Goal: Find contact information: Obtain details needed to contact an individual or organization

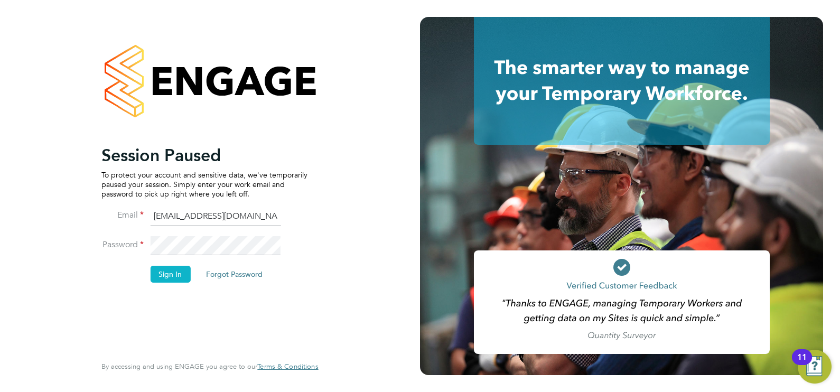
click at [168, 274] on button "Sign In" at bounding box center [170, 274] width 40 height 17
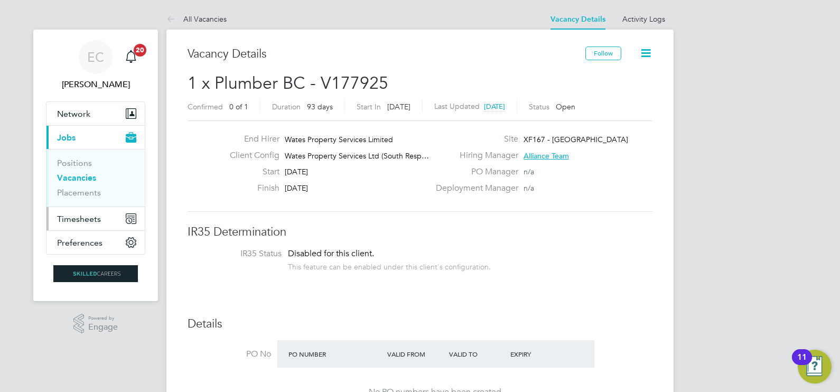
click at [78, 217] on span "Timesheets" at bounding box center [79, 219] width 44 height 10
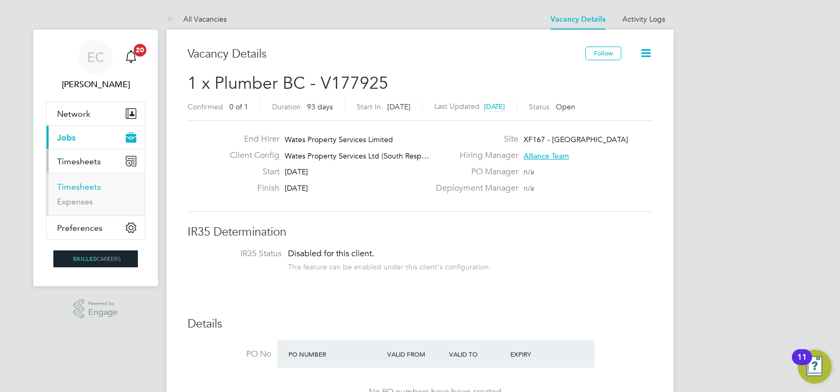
click at [82, 182] on link "Timesheets" at bounding box center [79, 187] width 44 height 10
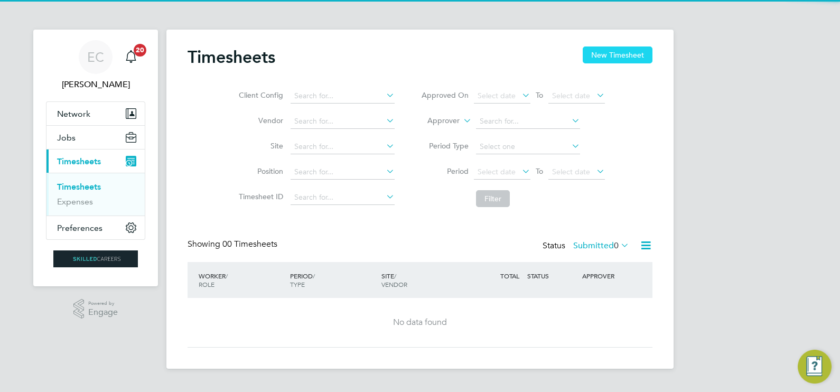
click at [613, 53] on button "New Timesheet" at bounding box center [617, 54] width 70 height 17
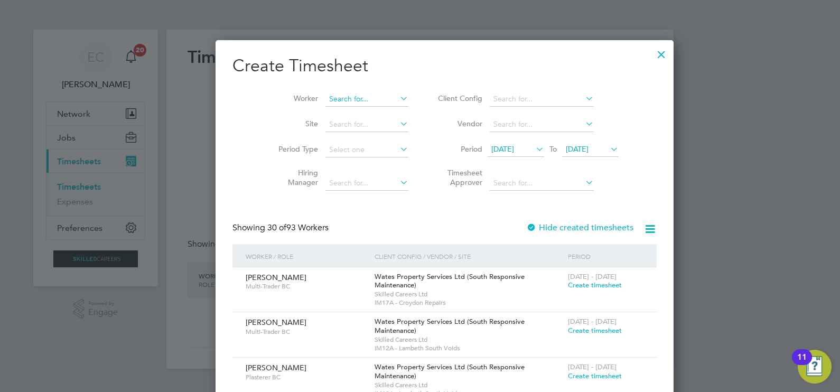
click at [325, 100] on input at bounding box center [366, 99] width 83 height 15
type input "v"
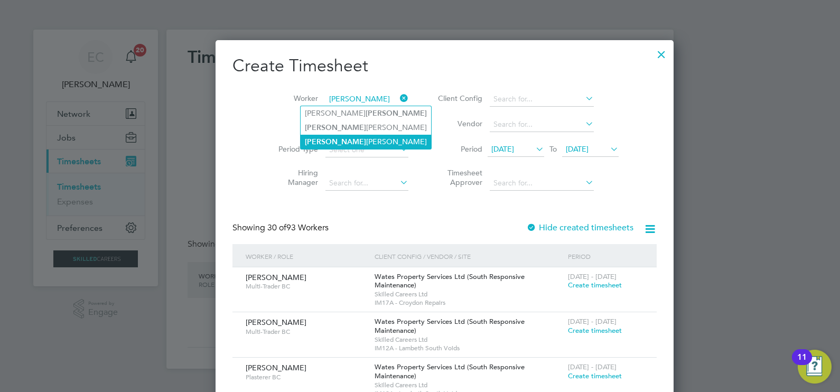
click at [335, 140] on li "Byron Campbell" at bounding box center [365, 142] width 130 height 14
type input "Byron Campbell"
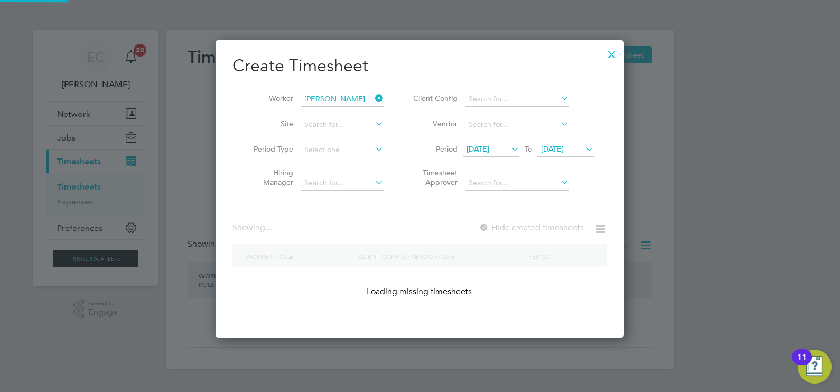
scroll to position [293, 409]
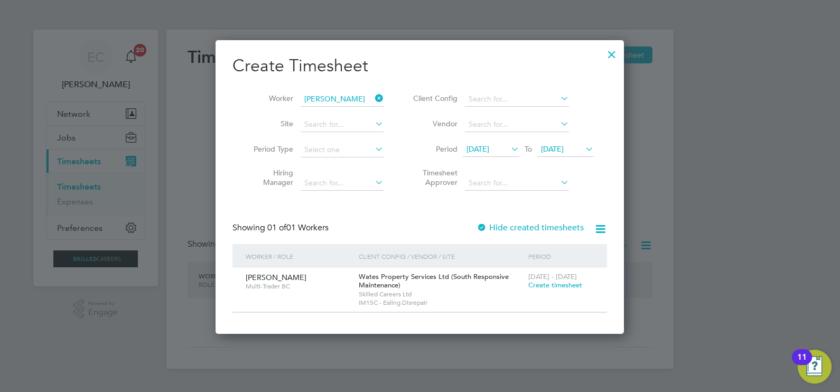
click at [373, 98] on icon at bounding box center [373, 98] width 0 height 15
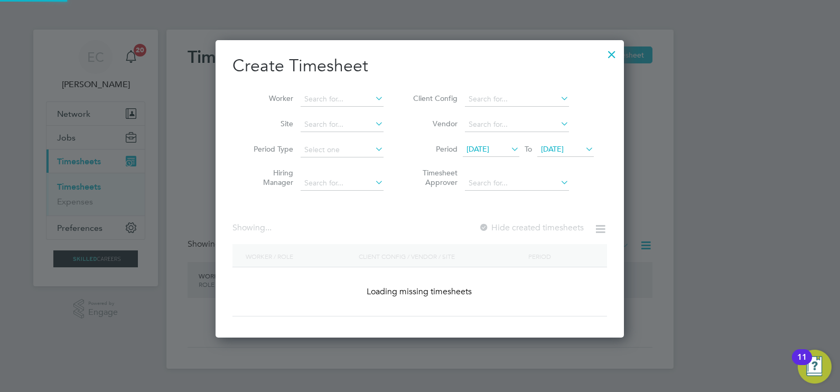
scroll to position [1629, 409]
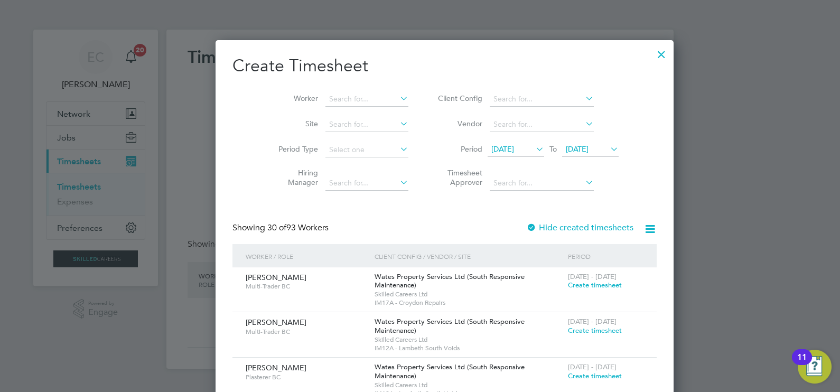
click at [496, 148] on span "28 Jul 2025" at bounding box center [502, 149] width 23 height 10
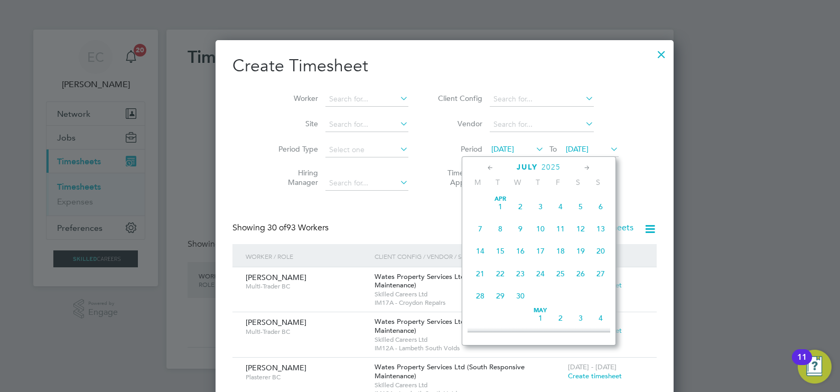
scroll to position [416, 0]
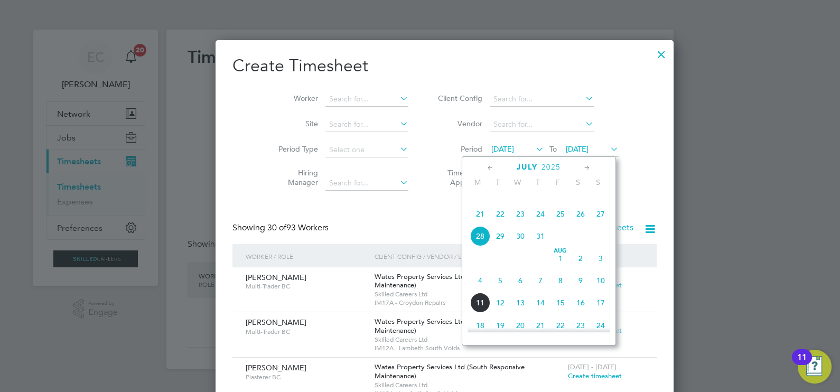
click at [580, 268] on span "2" at bounding box center [580, 258] width 20 height 20
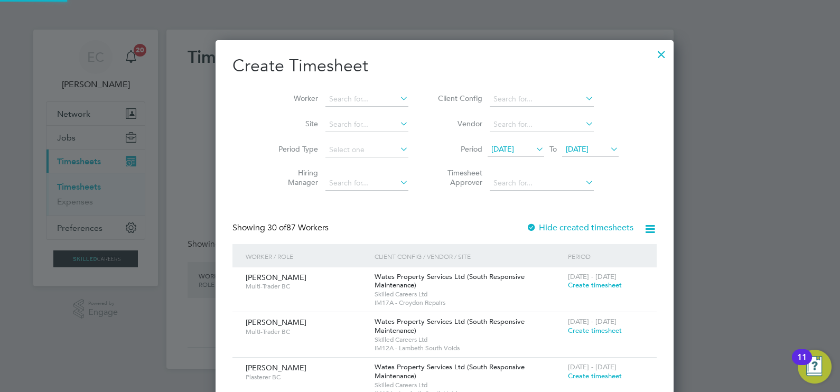
scroll to position [1629, 409]
click at [566, 145] on span "04 Aug 2025" at bounding box center [577, 149] width 23 height 10
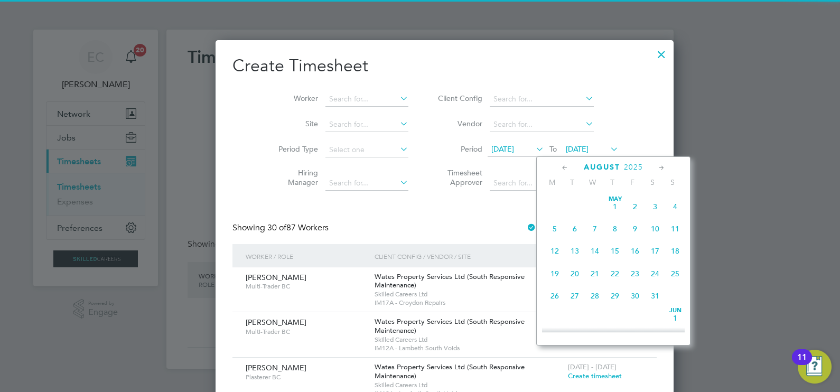
scroll to position [347, 0]
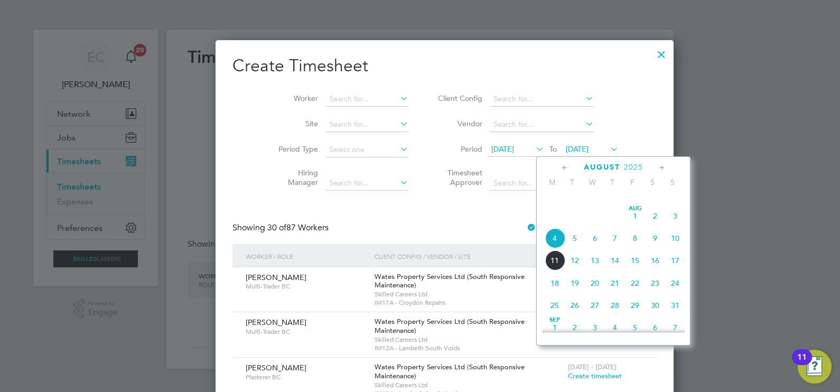
click at [638, 248] on span "8" at bounding box center [635, 238] width 20 height 20
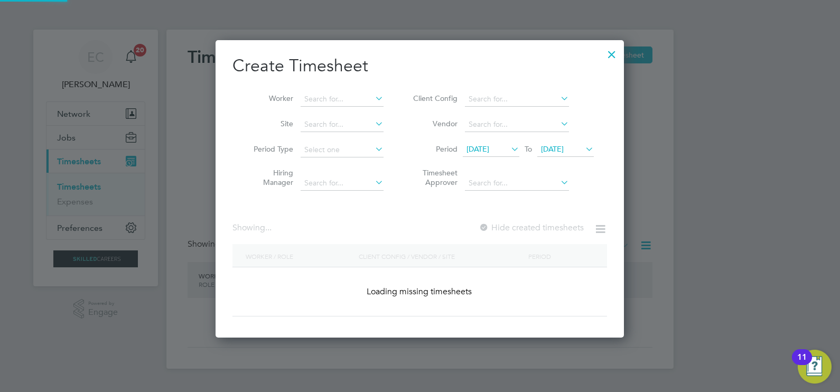
scroll to position [1629, 409]
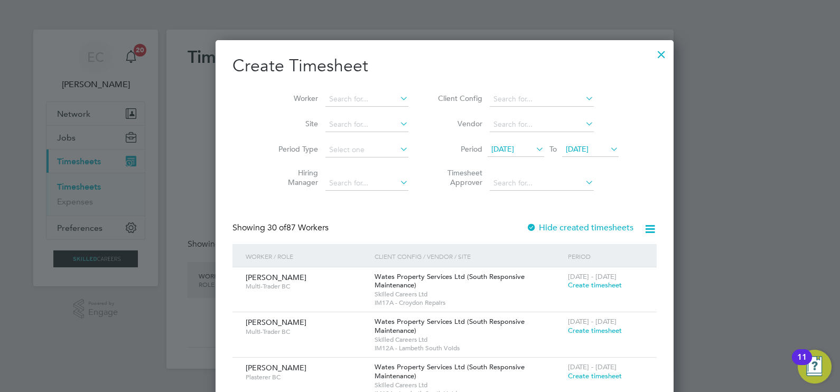
drag, startPoint x: 496, startPoint y: 149, endPoint x: 504, endPoint y: 150, distance: 8.1
click at [497, 148] on span "02 Aug 2025" at bounding box center [502, 149] width 23 height 10
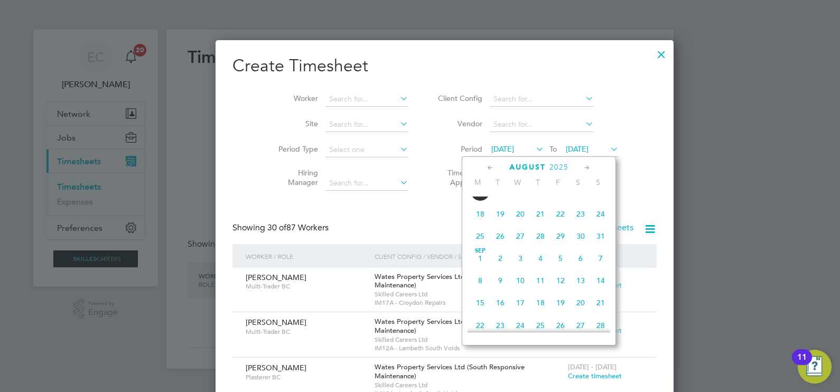
scroll to position [324, 0]
drag, startPoint x: 599, startPoint y: 127, endPoint x: 602, endPoint y: 137, distance: 10.9
click at [599, 127] on li "Vendor" at bounding box center [526, 124] width 210 height 25
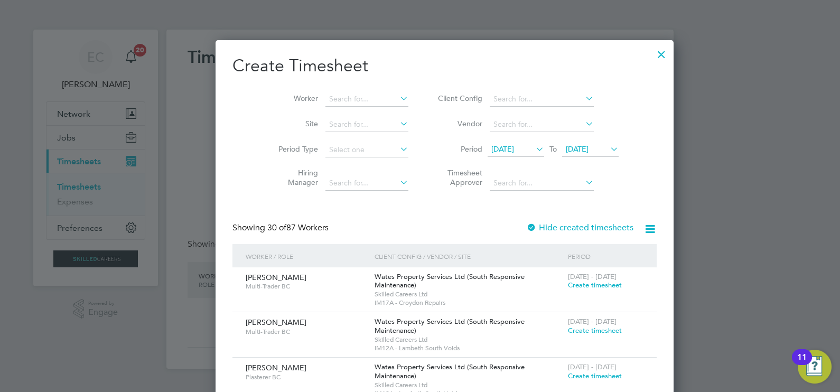
click at [643, 231] on icon at bounding box center [649, 228] width 13 height 13
click at [591, 248] on li "Download missing timesheets" at bounding box center [547, 253] width 115 height 15
click at [325, 98] on input at bounding box center [366, 99] width 83 height 15
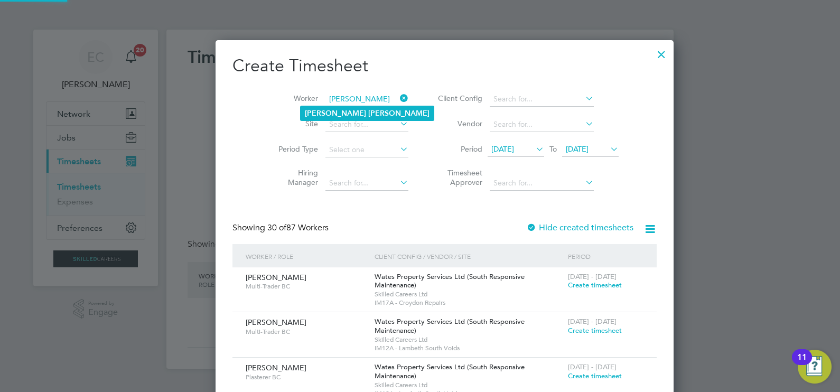
click at [335, 117] on li "Peter Scott" at bounding box center [366, 113] width 133 height 14
type input "Peter Scott"
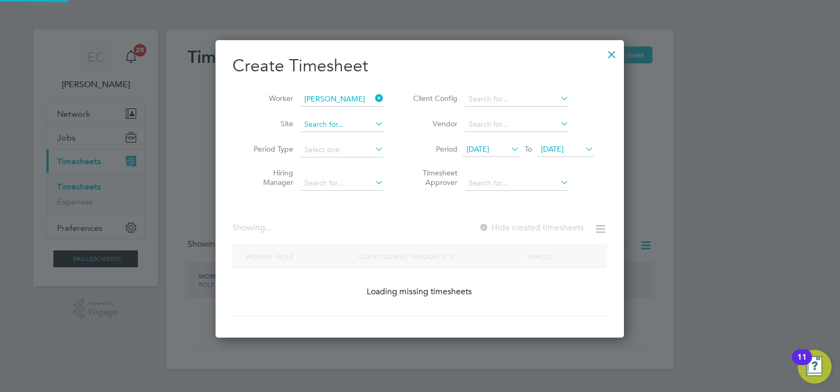
scroll to position [297, 409]
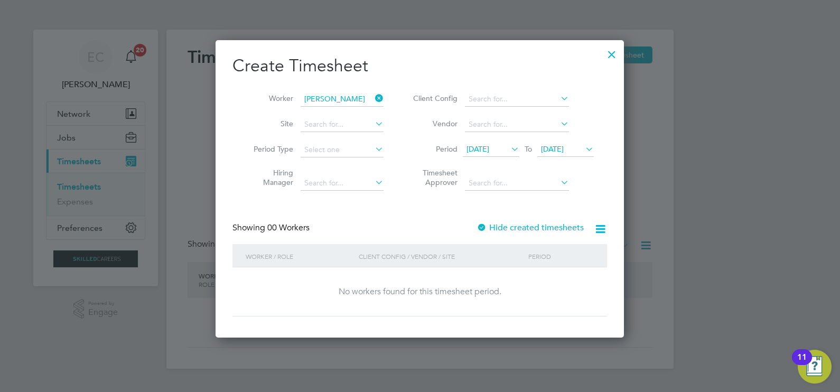
click at [540, 230] on label "Hide created timesheets" at bounding box center [529, 227] width 107 height 11
click at [489, 150] on span "02 Aug 2025" at bounding box center [477, 149] width 23 height 10
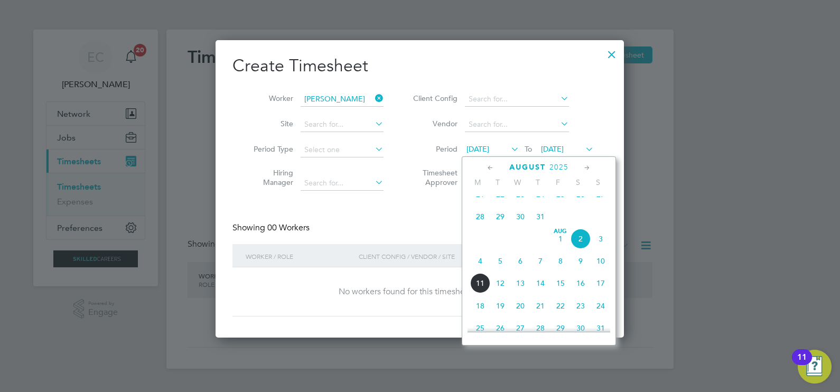
click at [481, 268] on span "4" at bounding box center [480, 261] width 20 height 20
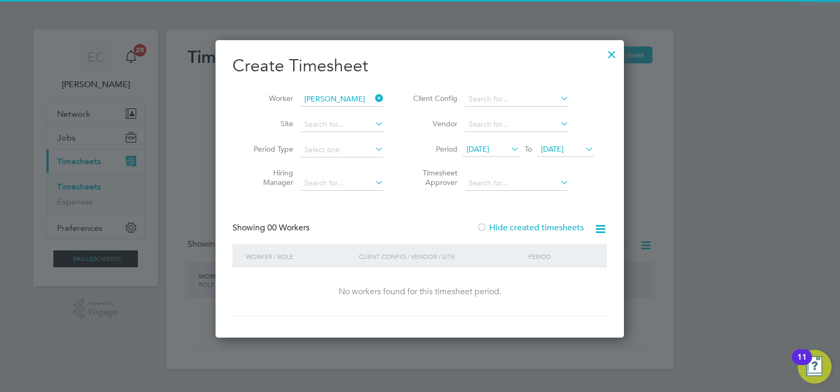
click at [515, 229] on label "Hide created timesheets" at bounding box center [529, 227] width 107 height 11
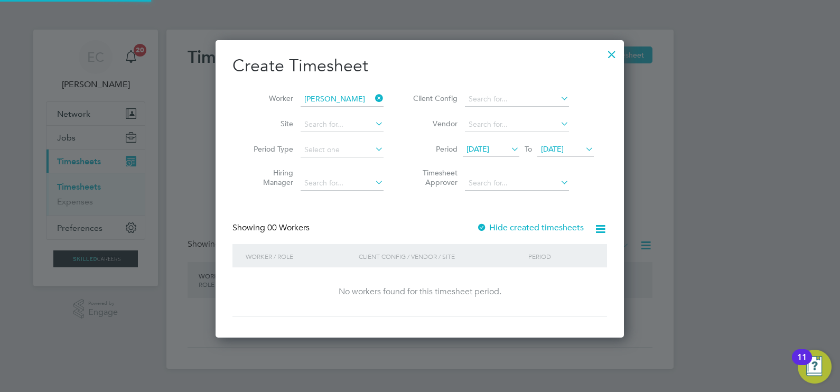
click at [515, 229] on label "Hide created timesheets" at bounding box center [529, 227] width 107 height 11
click at [520, 230] on label "Hide created timesheets" at bounding box center [529, 227] width 107 height 11
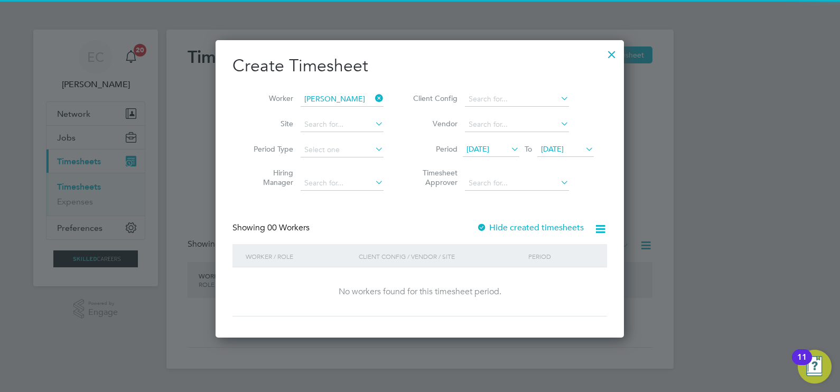
click at [520, 230] on label "Hide created timesheets" at bounding box center [529, 227] width 107 height 11
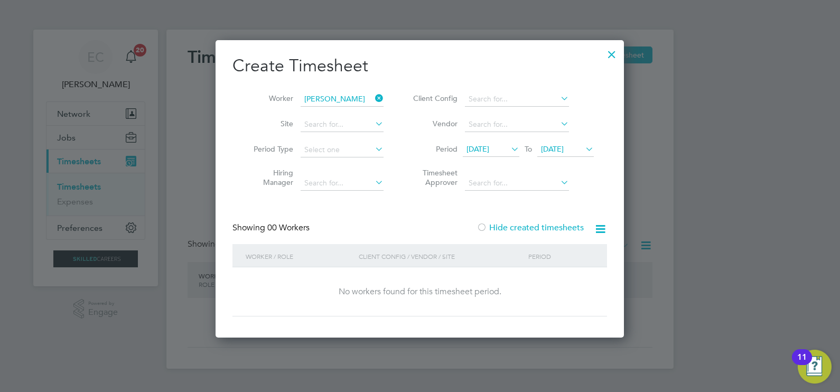
click at [489, 150] on span "04 Aug 2025" at bounding box center [477, 149] width 23 height 10
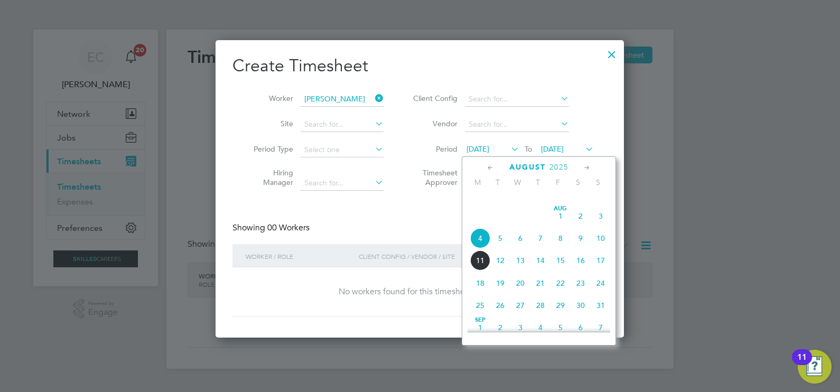
click at [478, 203] on span "28" at bounding box center [480, 194] width 20 height 20
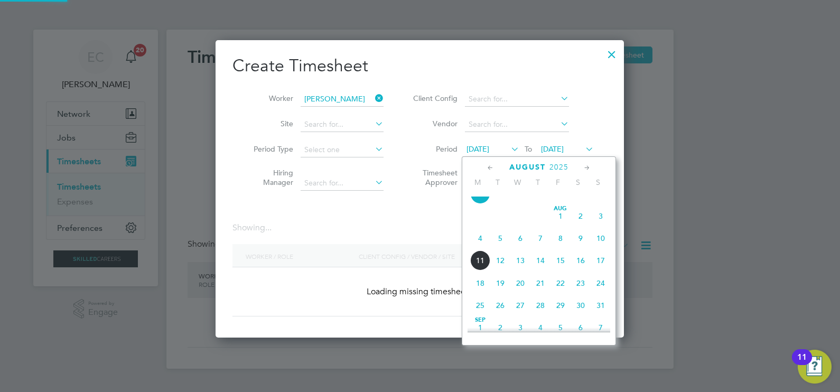
scroll to position [297, 409]
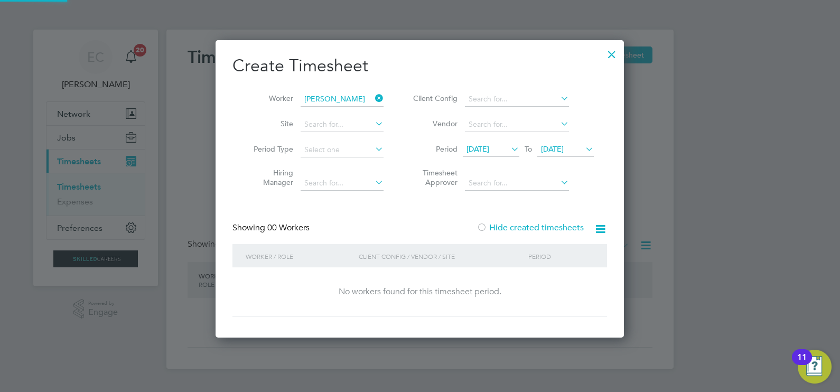
click at [520, 224] on label "Hide created timesheets" at bounding box center [529, 227] width 107 height 11
click at [489, 150] on span "28 Jul 2025" at bounding box center [477, 149] width 23 height 10
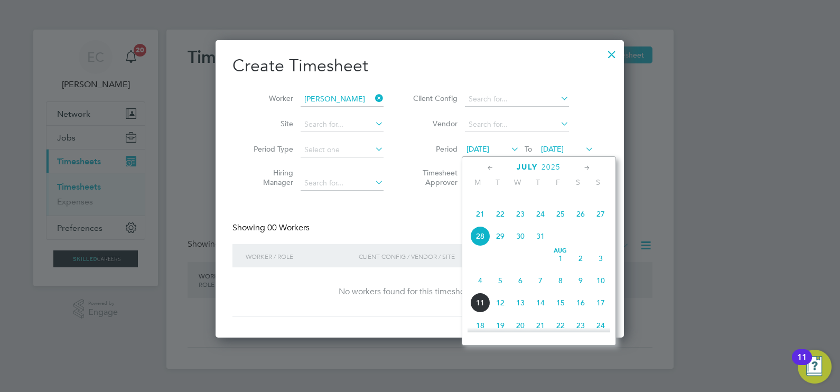
click at [491, 168] on icon at bounding box center [490, 168] width 10 height 12
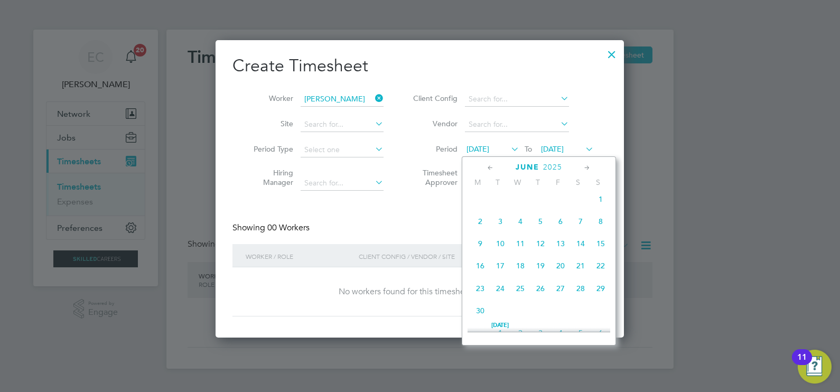
click at [502, 262] on div "Jun 1 2 3 4 5 6 7 8 9 10 11 12 13 14 15 16 17 18 19 20 21 22 23 24 25 26 27 28 …" at bounding box center [545, 256] width 156 height 134
click at [497, 248] on span "10" at bounding box center [500, 243] width 20 height 20
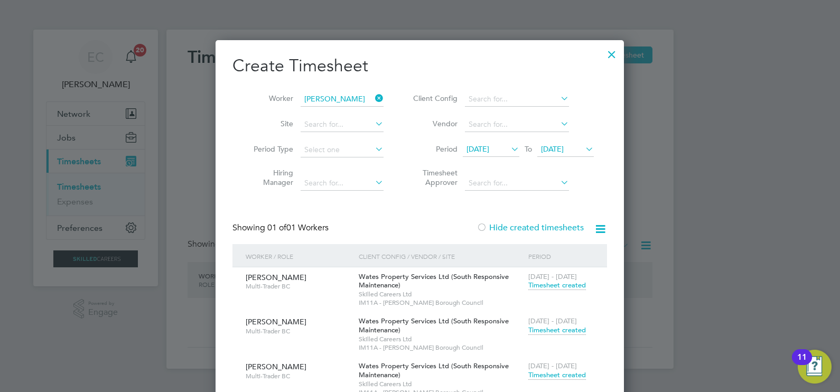
click at [612, 54] on div at bounding box center [611, 51] width 19 height 19
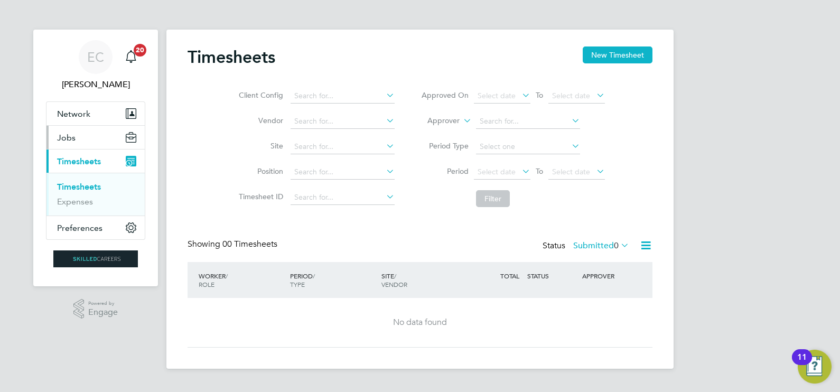
drag, startPoint x: 74, startPoint y: 137, endPoint x: 74, endPoint y: 131, distance: 5.8
click at [74, 137] on span "Jobs" at bounding box center [66, 138] width 18 height 10
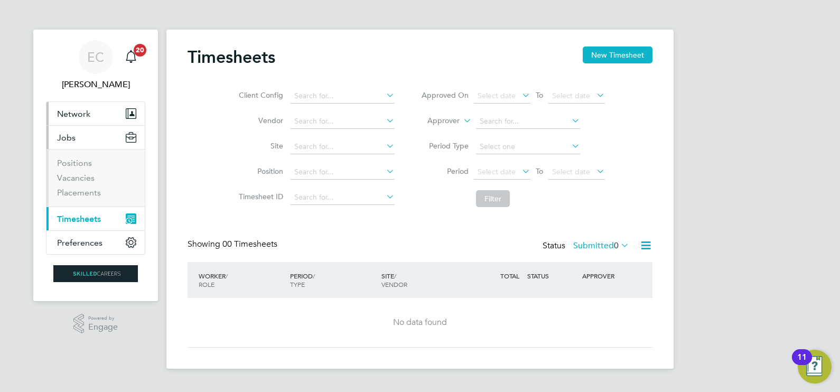
click at [81, 111] on span "Network" at bounding box center [73, 114] width 33 height 10
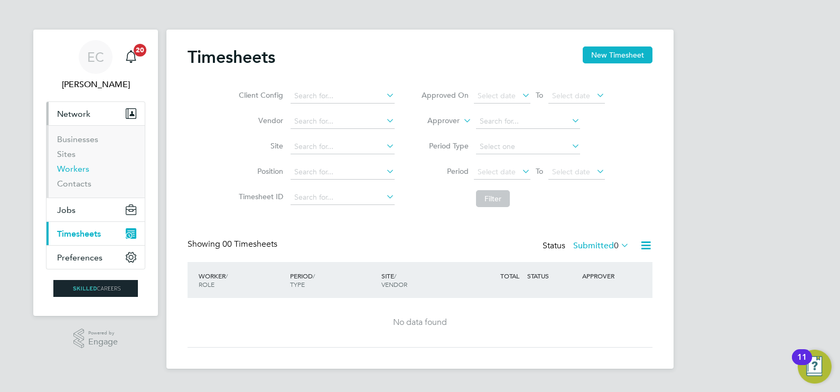
click at [78, 171] on link "Workers" at bounding box center [73, 169] width 32 height 10
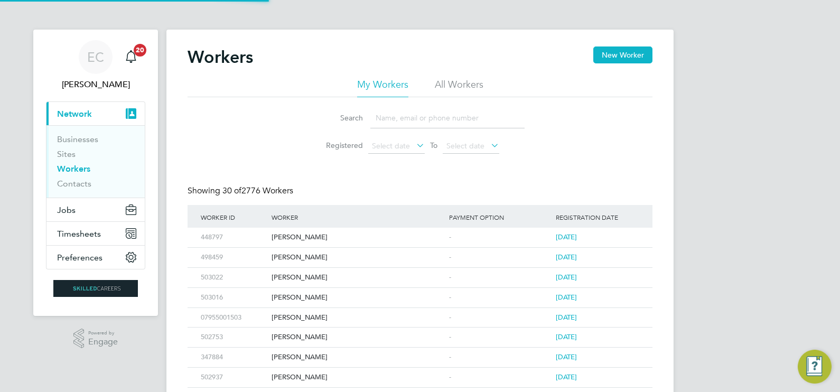
click at [412, 121] on input at bounding box center [447, 118] width 154 height 21
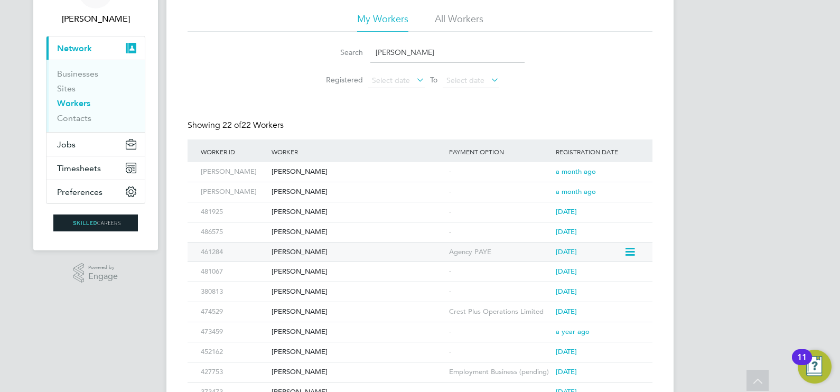
type input "peter"
click at [350, 242] on div "Peter Scott" at bounding box center [357, 252] width 177 height 20
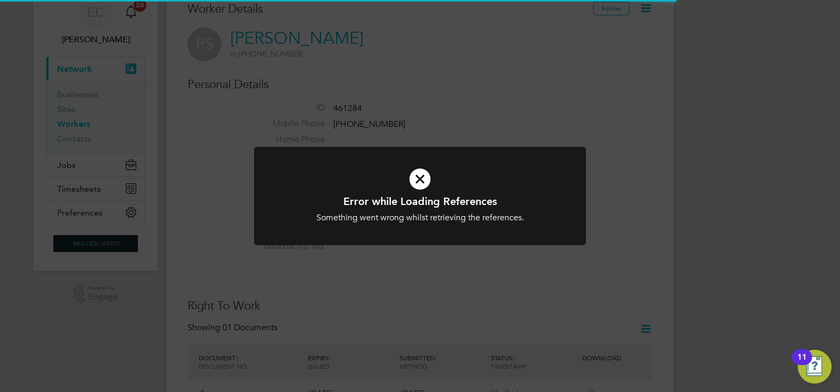
scroll to position [65, 0]
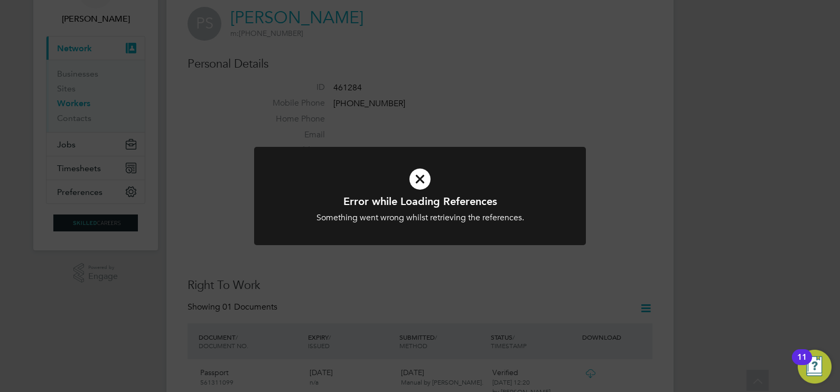
click at [515, 224] on div at bounding box center [420, 196] width 332 height 99
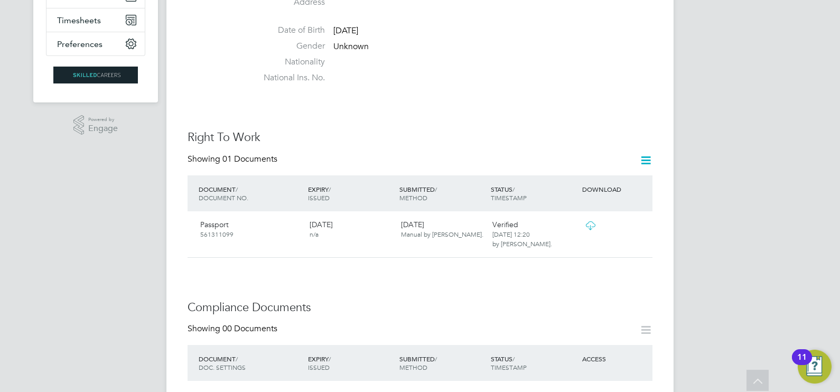
scroll to position [0, 0]
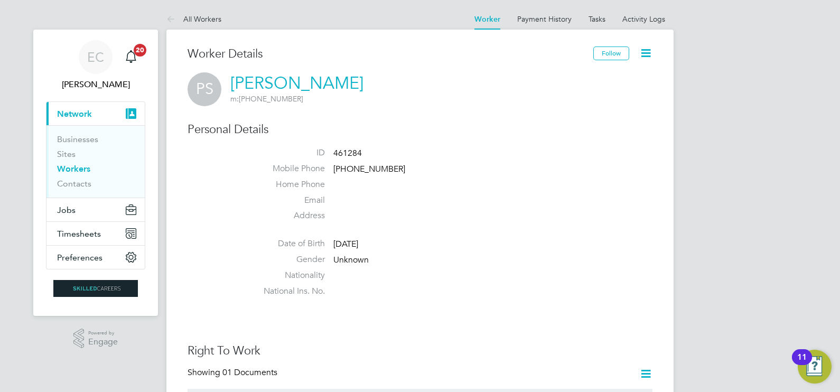
click at [77, 172] on link "Workers" at bounding box center [73, 169] width 33 height 10
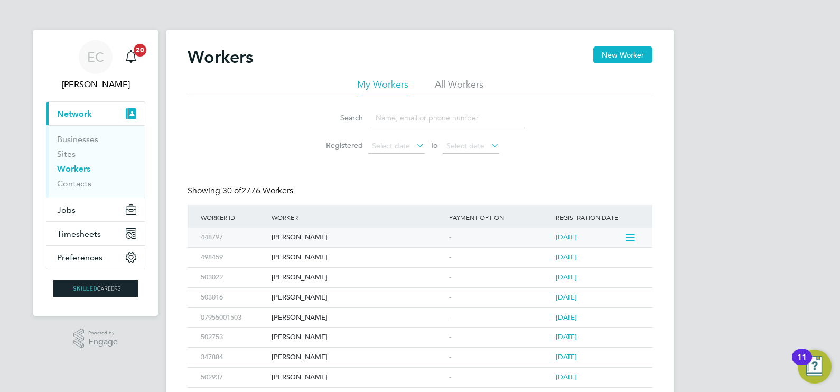
click at [310, 242] on div "[PERSON_NAME]" at bounding box center [357, 238] width 177 height 20
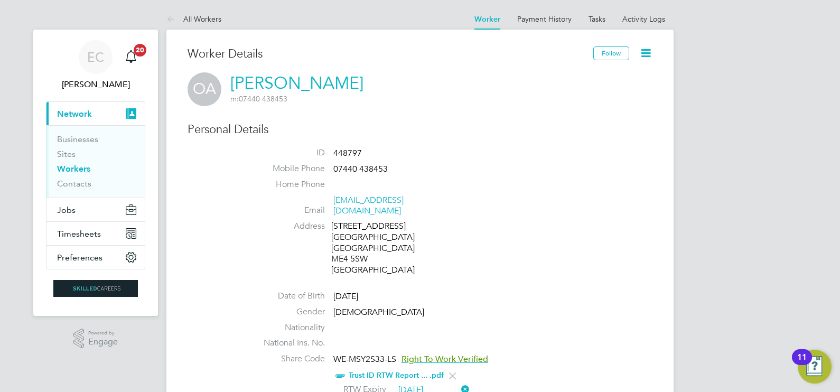
drag, startPoint x: 230, startPoint y: 80, endPoint x: 345, endPoint y: 80, distance: 115.6
click at [345, 80] on div "OA [PERSON_NAME] m: 07440 438453" at bounding box center [419, 89] width 465 height 34
drag, startPoint x: 311, startPoint y: 79, endPoint x: 239, endPoint y: 79, distance: 72.3
click at [239, 79] on div "OA Olawole Ajayi m: 07440 438453" at bounding box center [419, 89] width 465 height 34
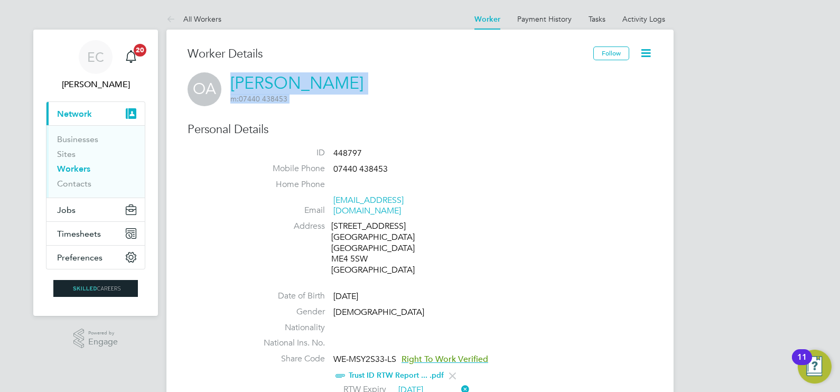
drag, startPoint x: 239, startPoint y: 79, endPoint x: 231, endPoint y: 81, distance: 8.2
click at [231, 81] on link "[PERSON_NAME]" at bounding box center [296, 83] width 133 height 21
drag, startPoint x: 87, startPoint y: 169, endPoint x: 104, endPoint y: 171, distance: 17.0
click at [87, 169] on link "Workers" at bounding box center [73, 169] width 33 height 10
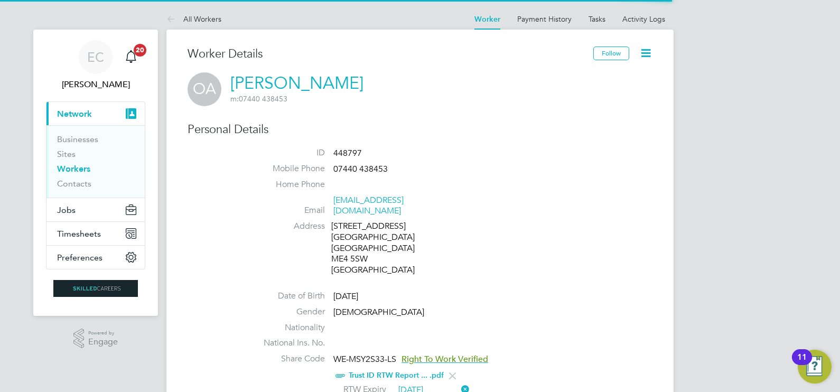
click at [338, 79] on div "OA [PERSON_NAME] m: 07440 438453" at bounding box center [419, 89] width 465 height 34
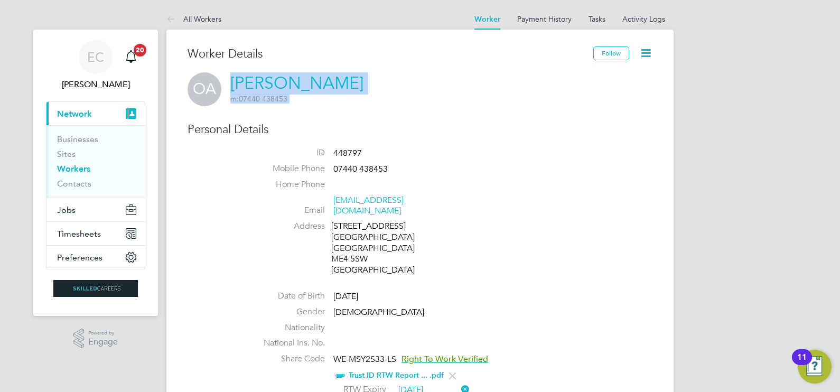
drag, startPoint x: 338, startPoint y: 79, endPoint x: 236, endPoint y: 79, distance: 101.9
click at [236, 79] on div "OA [PERSON_NAME] m: 07440 438453" at bounding box center [419, 89] width 465 height 34
copy h2 "[PERSON_NAME] m: 07440 438453"
click at [79, 166] on link "Workers" at bounding box center [73, 169] width 33 height 10
